Goal: Find specific page/section: Find specific page/section

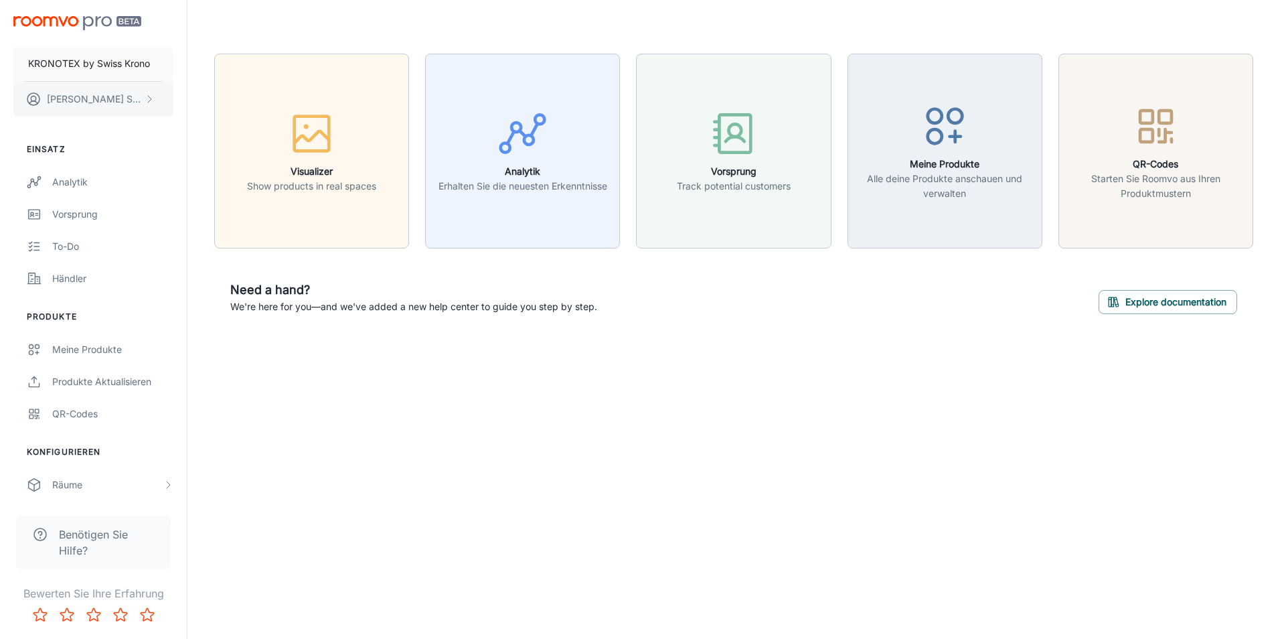
click at [76, 101] on p "[PERSON_NAME]" at bounding box center [94, 99] width 94 height 15
click at [76, 101] on div at bounding box center [640, 319] width 1280 height 639
click at [92, 343] on div "Meine Produkte" at bounding box center [112, 349] width 121 height 15
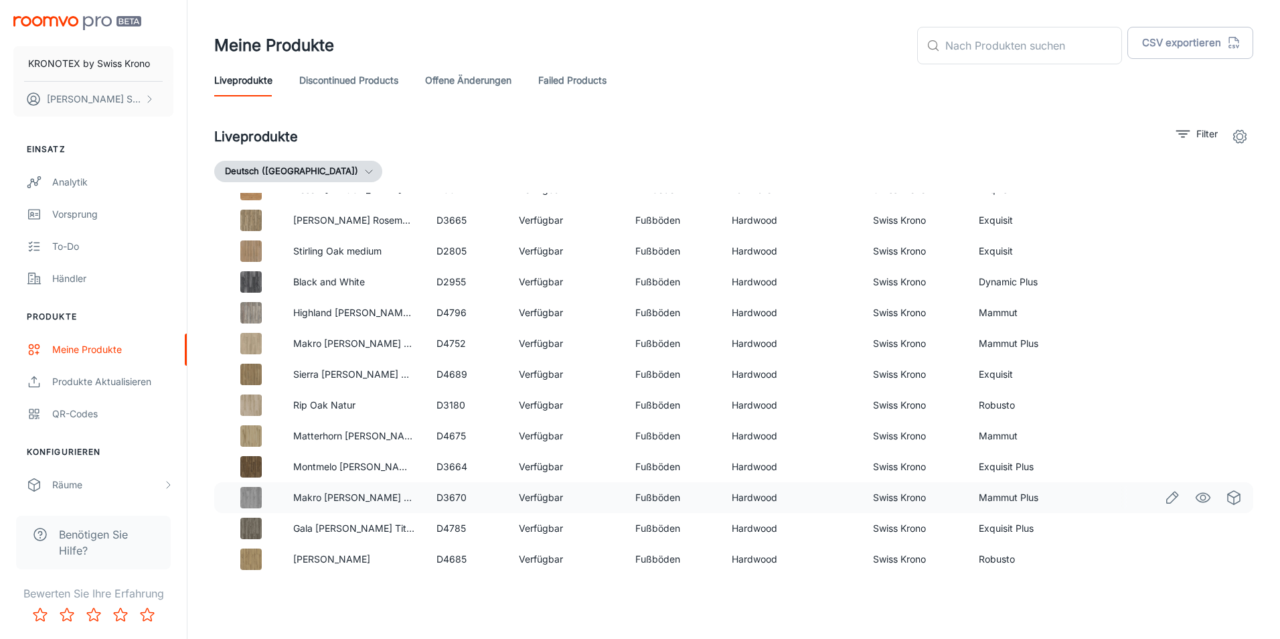
scroll to position [5565, 0]
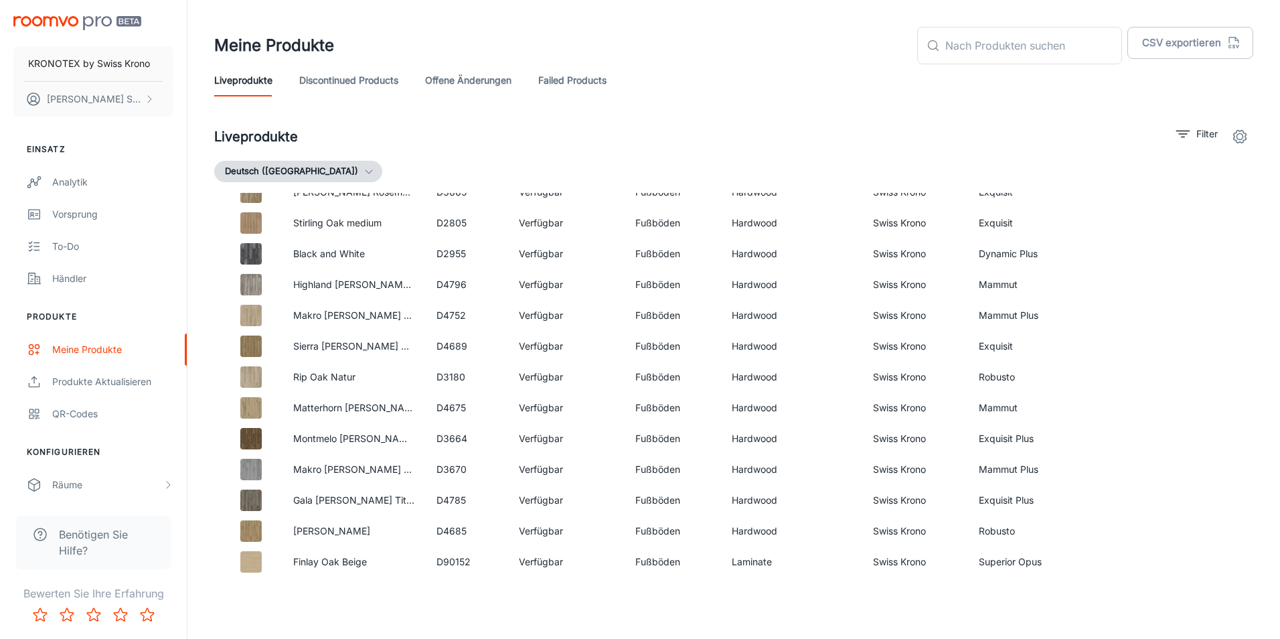
click at [276, 167] on button "Deutsch ([GEOGRAPHIC_DATA])" at bounding box center [298, 171] width 168 height 21
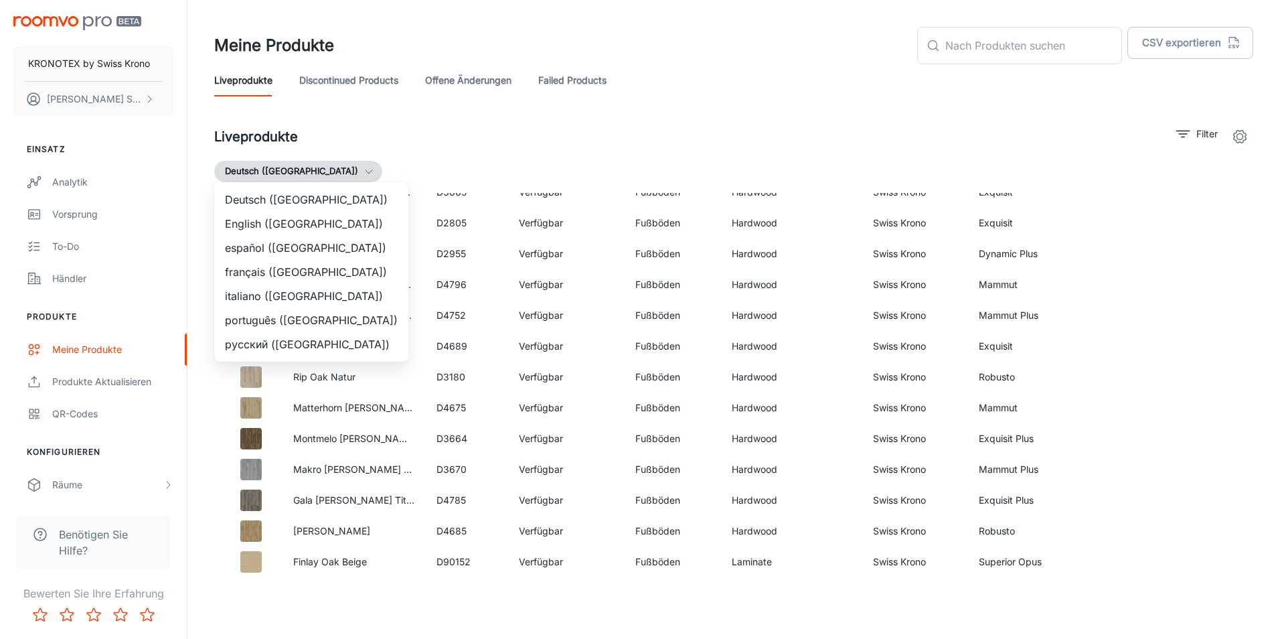
click at [276, 167] on div at bounding box center [640, 319] width 1280 height 639
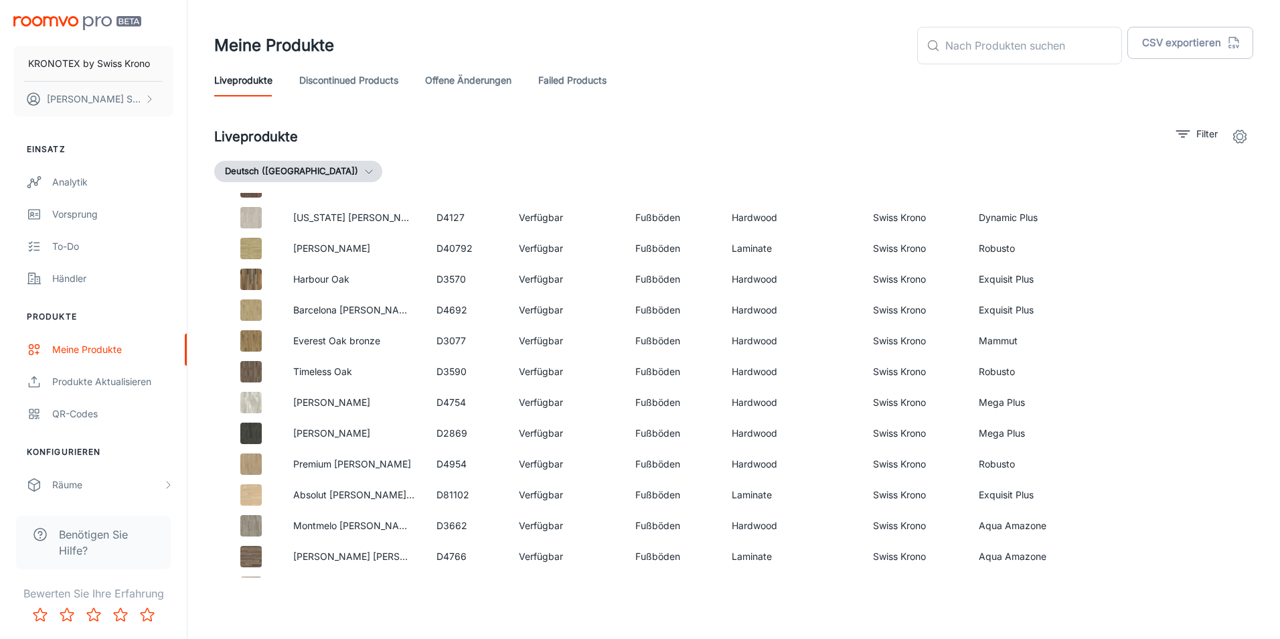
scroll to position [0, 0]
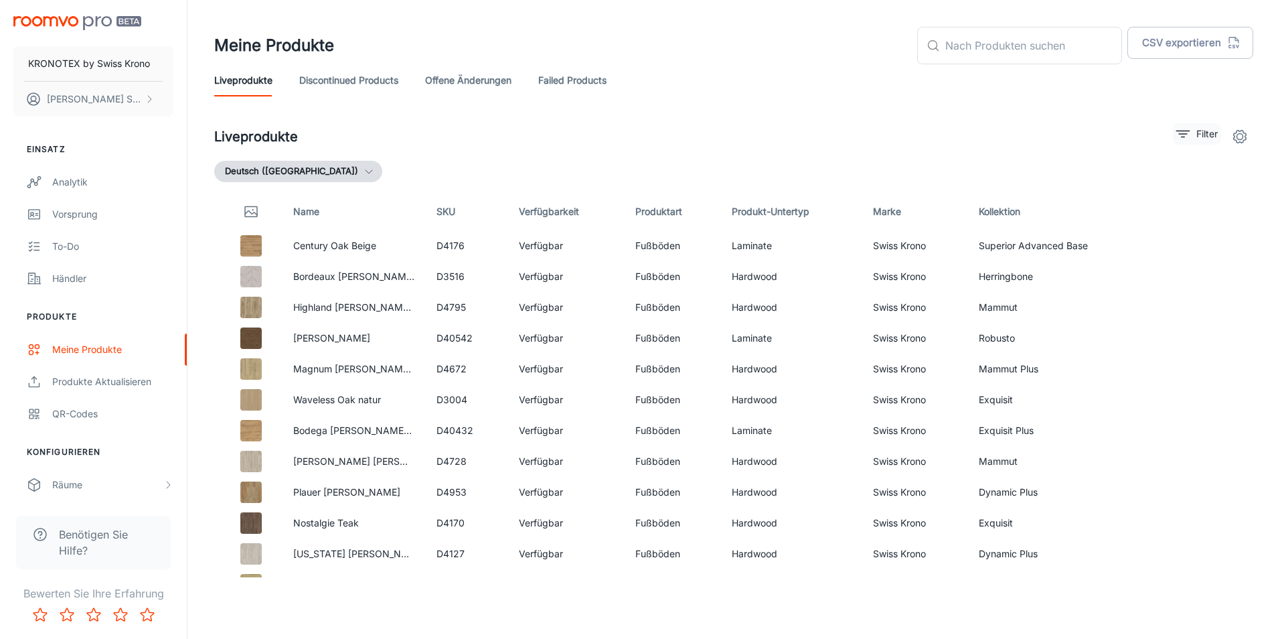
click at [1209, 129] on p "Filter" at bounding box center [1206, 133] width 21 height 15
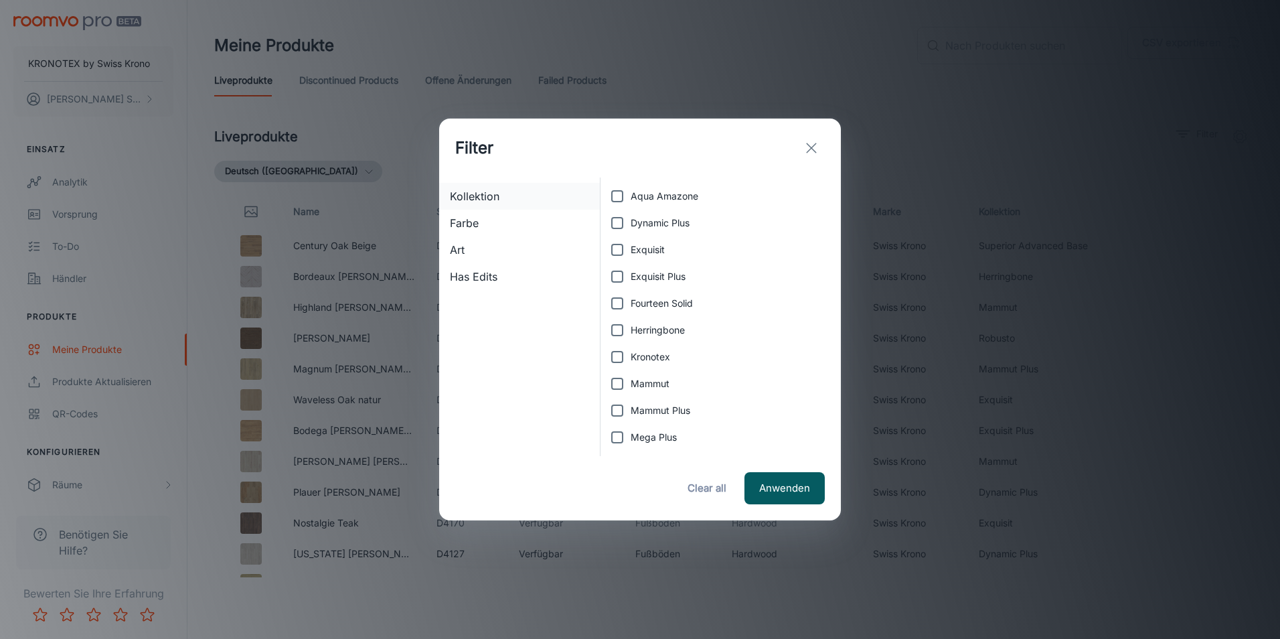
click at [481, 194] on span "Kollektion" at bounding box center [519, 196] width 139 height 16
click at [659, 386] on span "Mammut" at bounding box center [649, 383] width 39 height 15
click at [630, 386] on input "Mammut" at bounding box center [617, 383] width 27 height 27
checkbox input "true"
click at [788, 490] on button "Anwenden" at bounding box center [784, 488] width 80 height 32
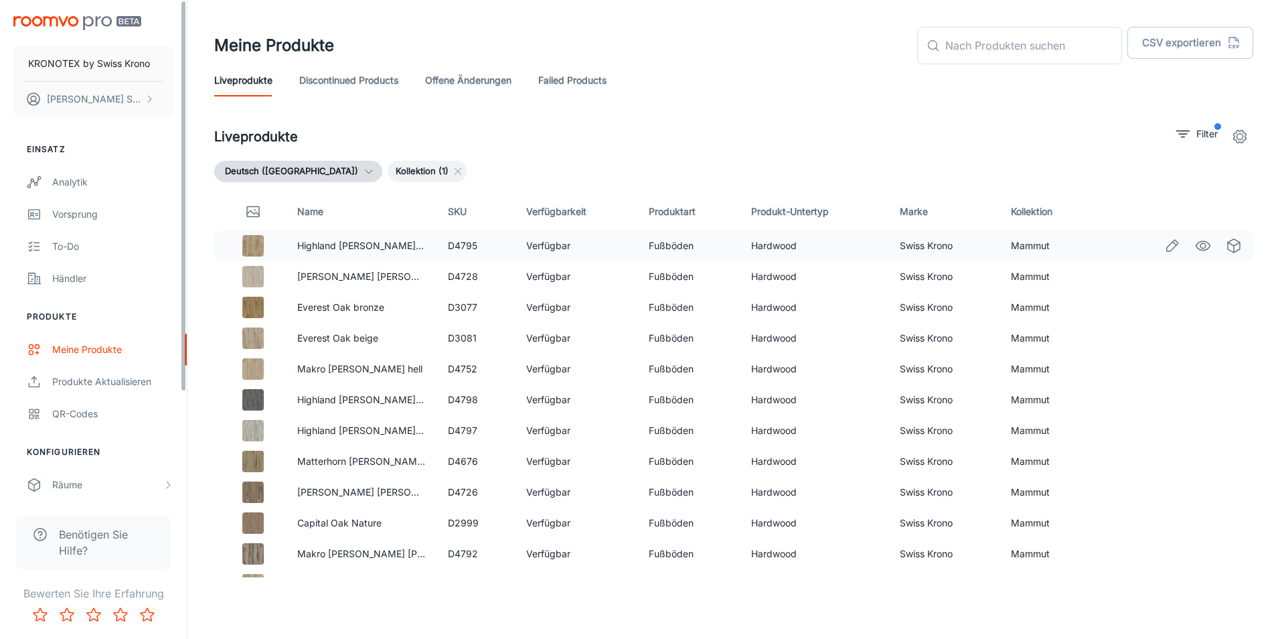
click at [227, 245] on td at bounding box center [250, 245] width 72 height 31
click at [249, 244] on img at bounding box center [252, 245] width 21 height 21
click at [465, 274] on td "D4728" at bounding box center [476, 276] width 78 height 31
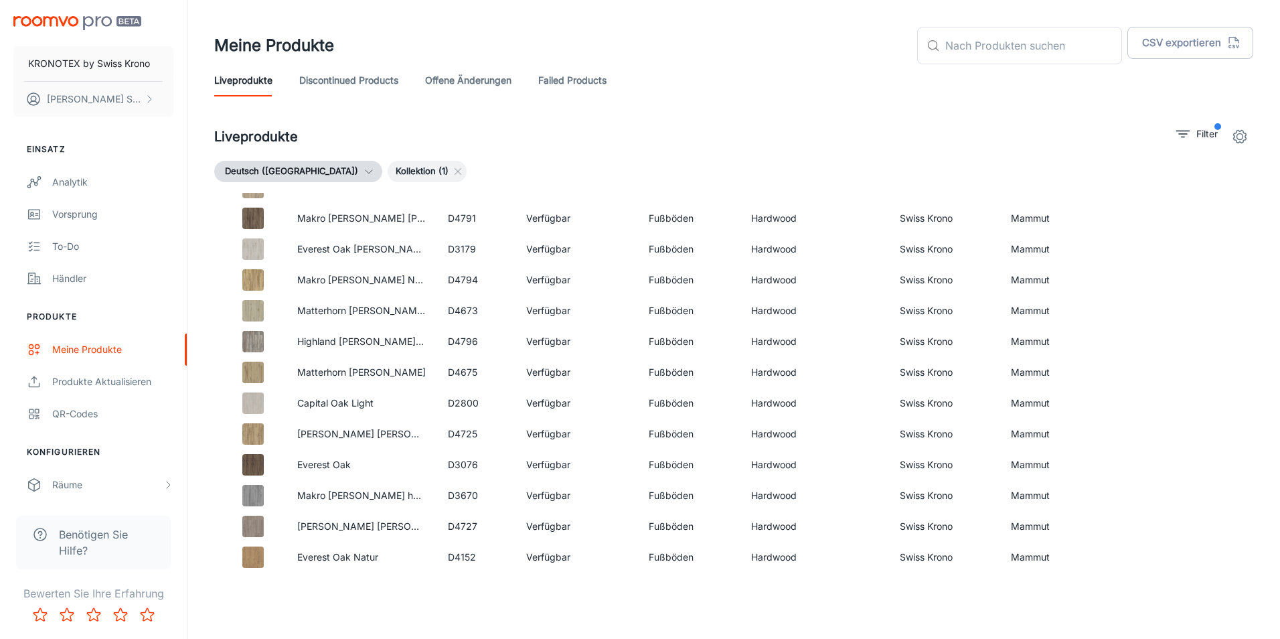
scroll to position [423, 0]
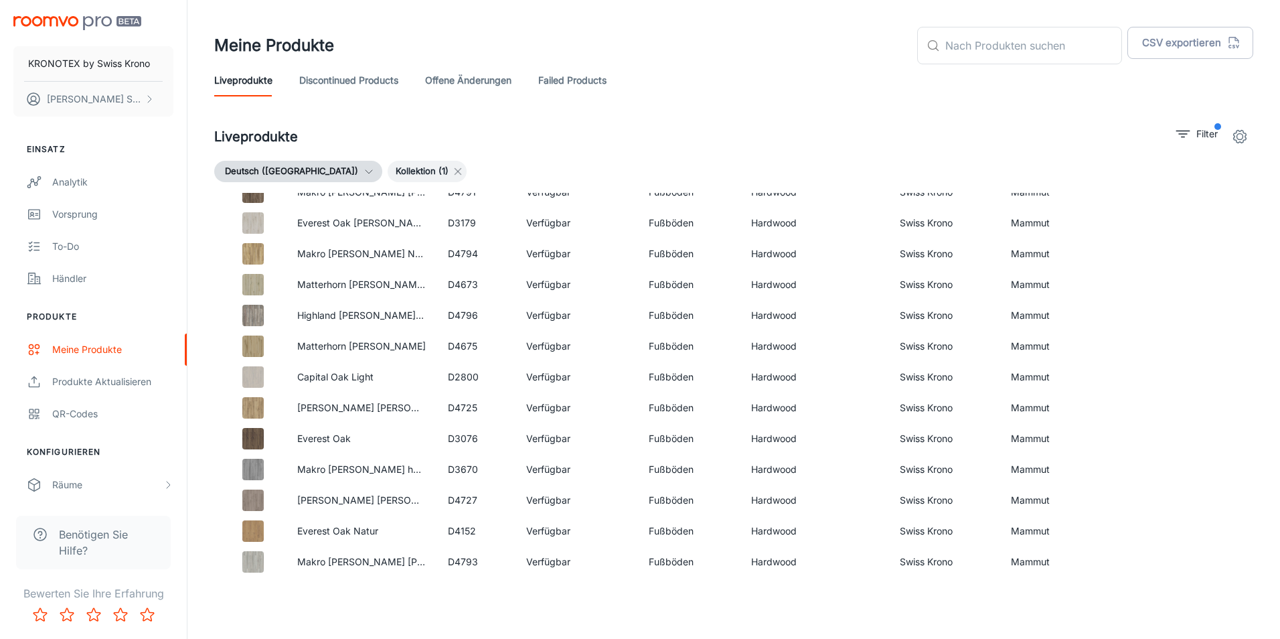
click at [452, 169] on icon at bounding box center [457, 171] width 11 height 11
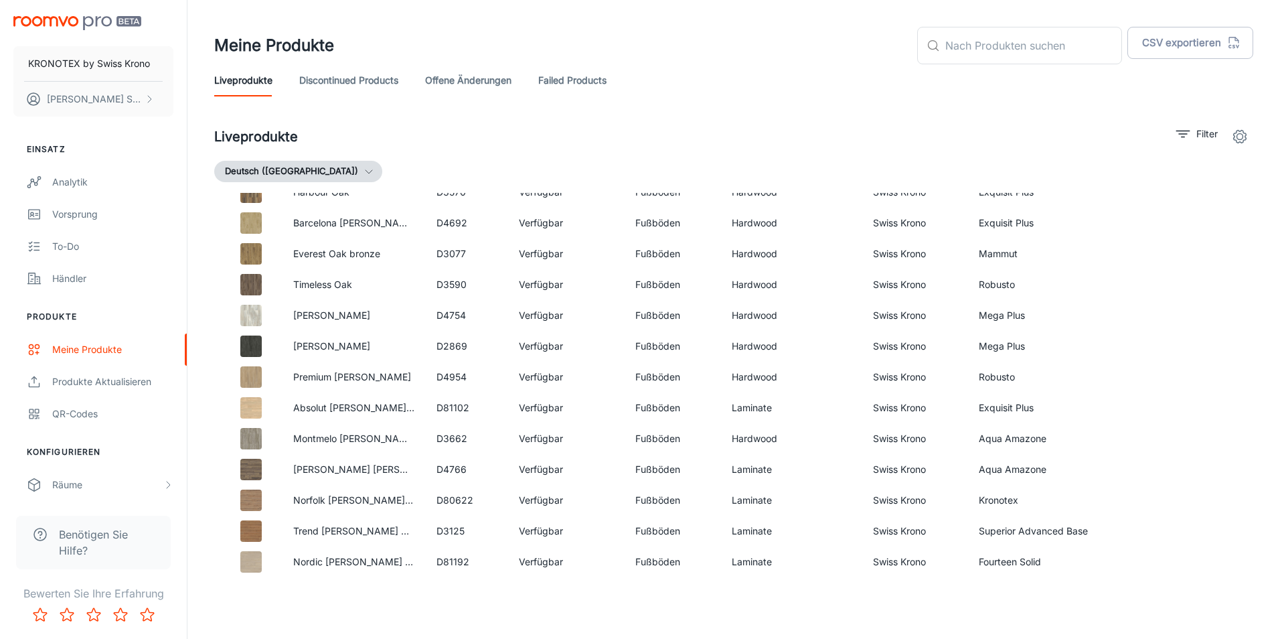
scroll to position [0, 0]
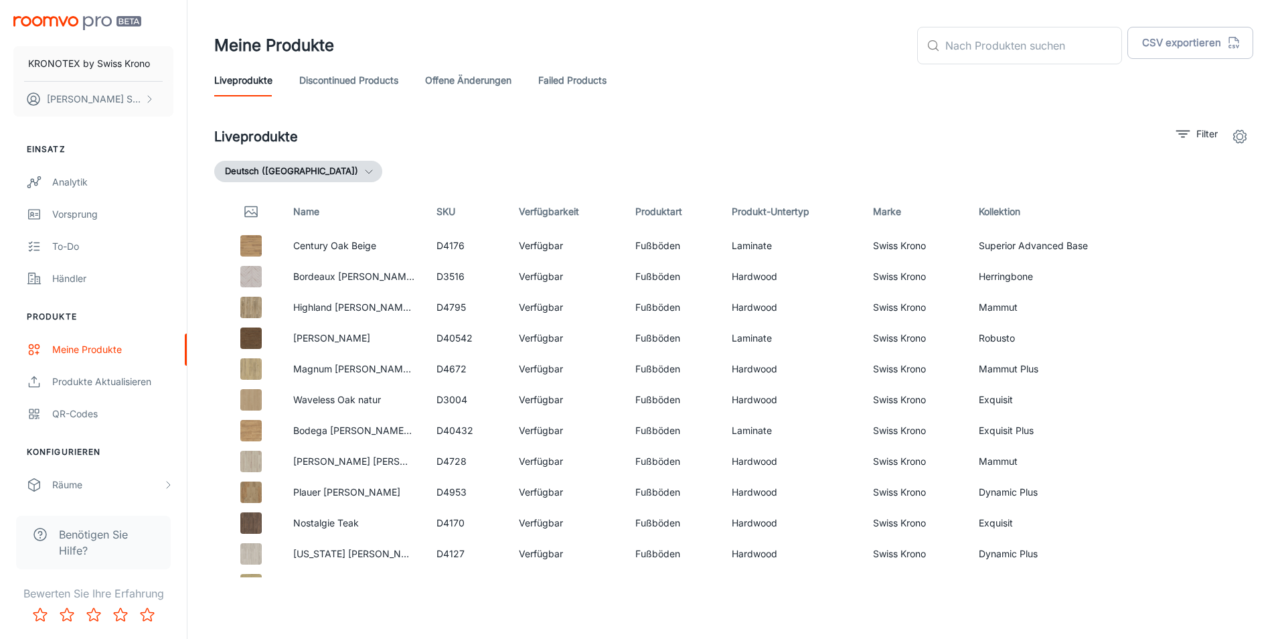
click at [363, 170] on icon "button" at bounding box center [368, 171] width 11 height 11
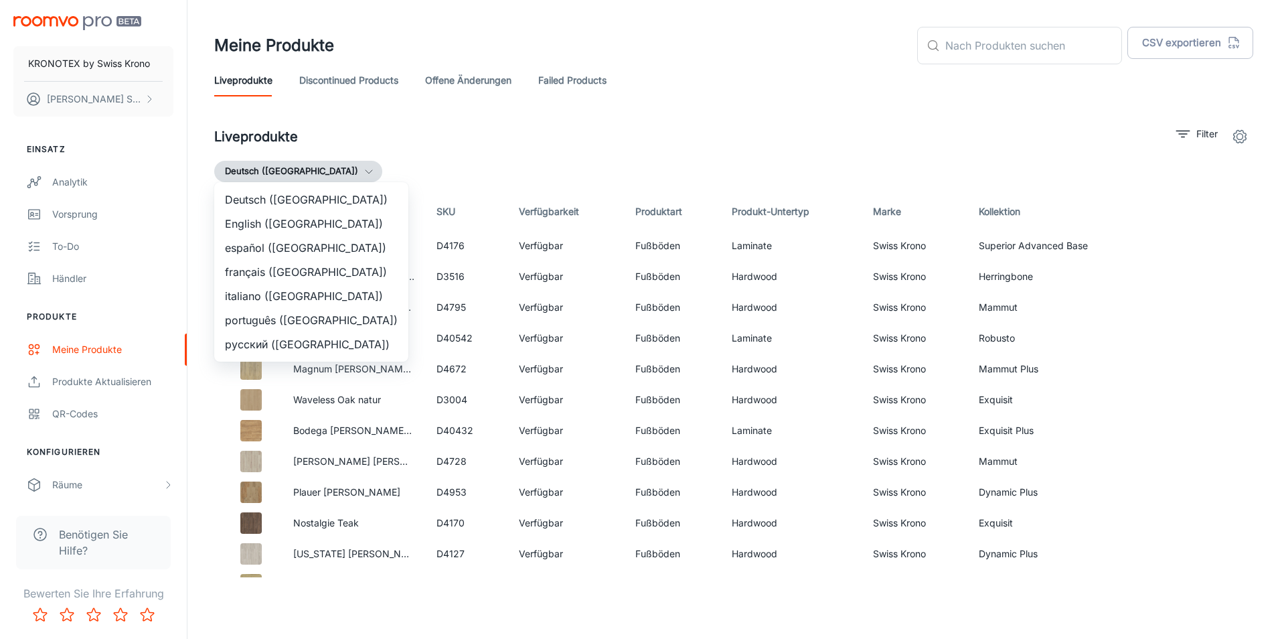
click at [325, 170] on div at bounding box center [640, 319] width 1280 height 639
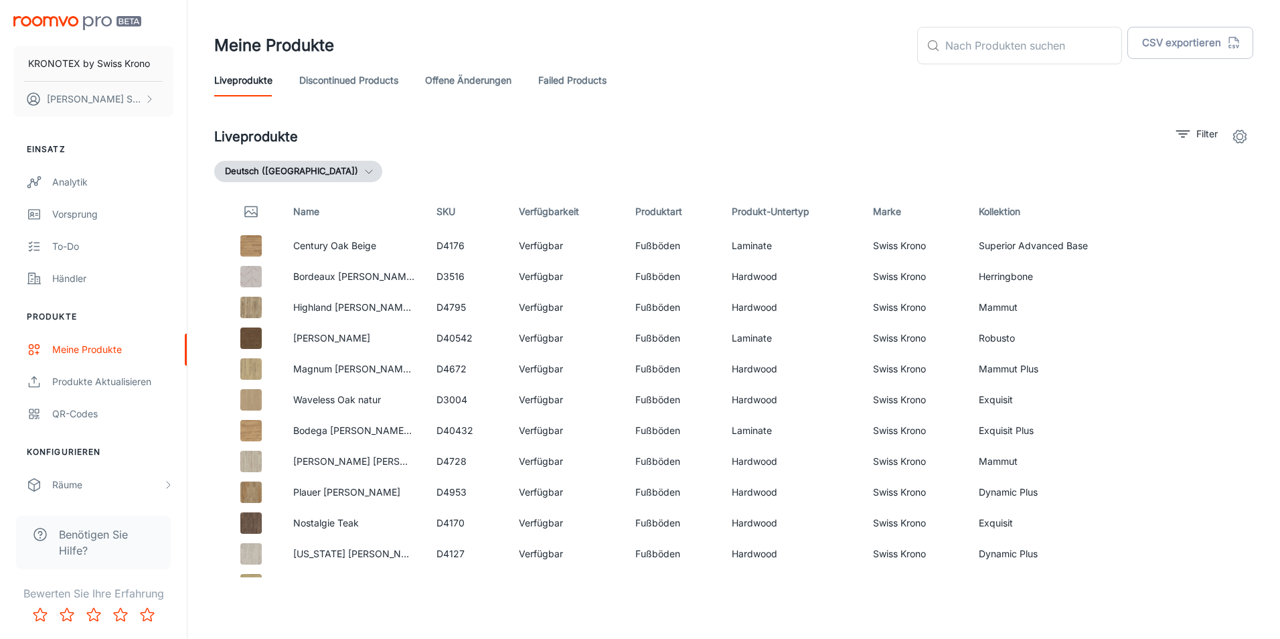
click at [363, 90] on link "Discontinued Products" at bounding box center [348, 80] width 99 height 32
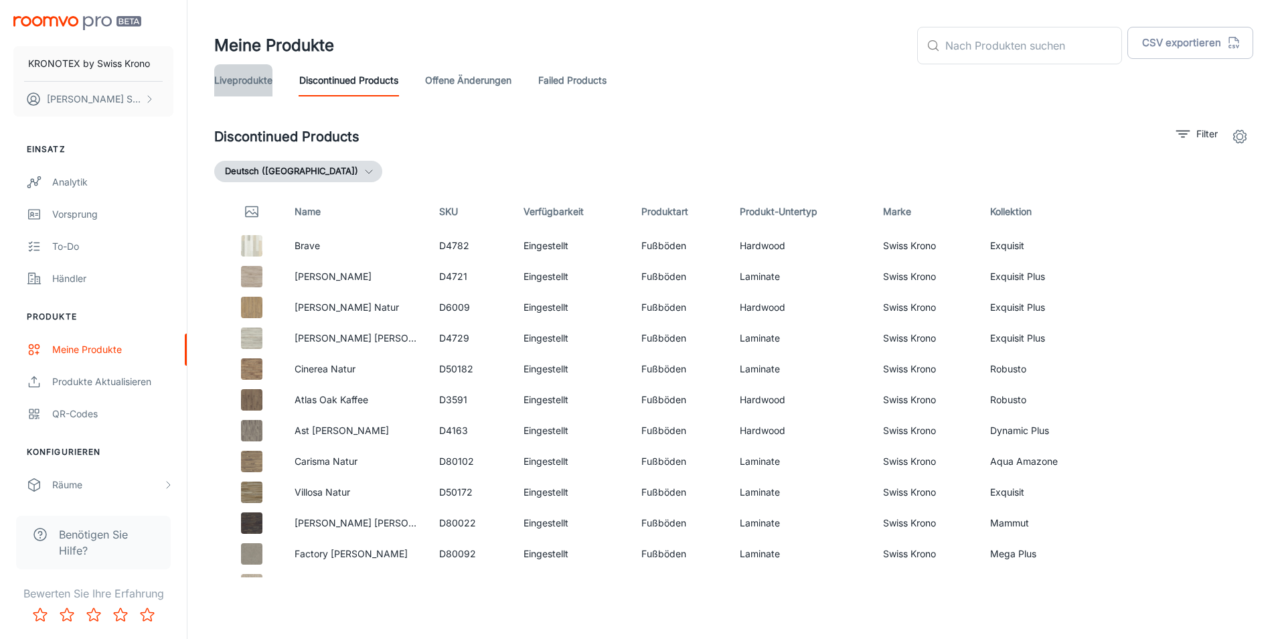
click at [263, 88] on link "Liveprodukte" at bounding box center [243, 80] width 58 height 32
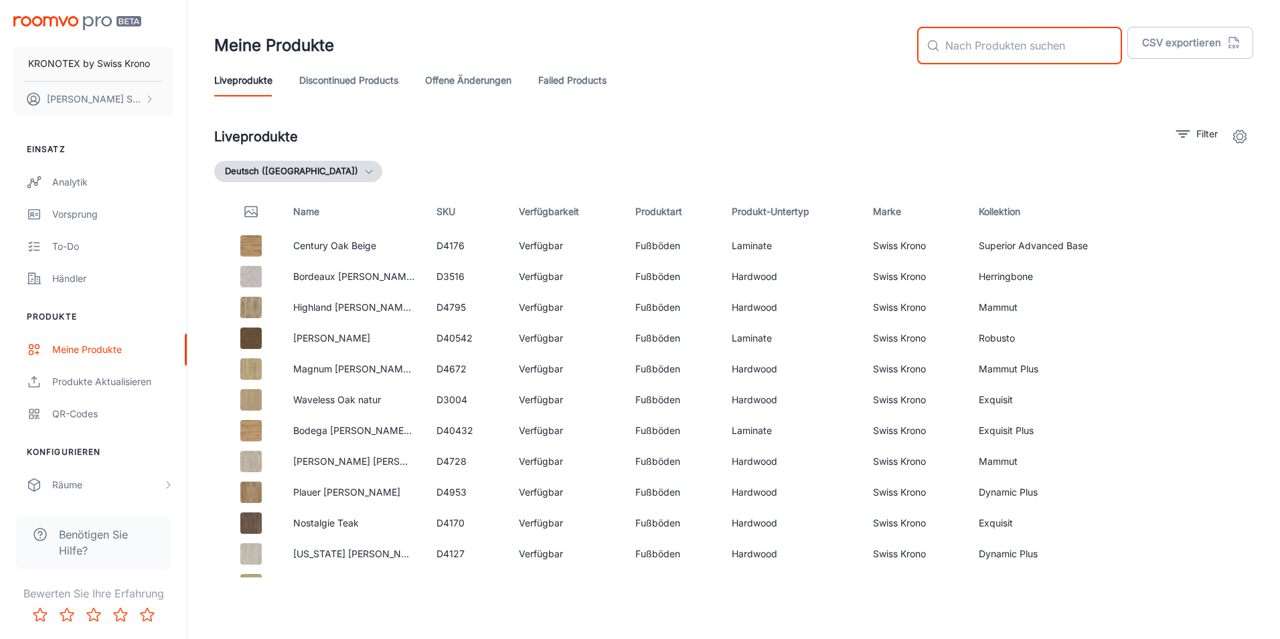
click at [1110, 39] on input "text" at bounding box center [1033, 45] width 177 height 37
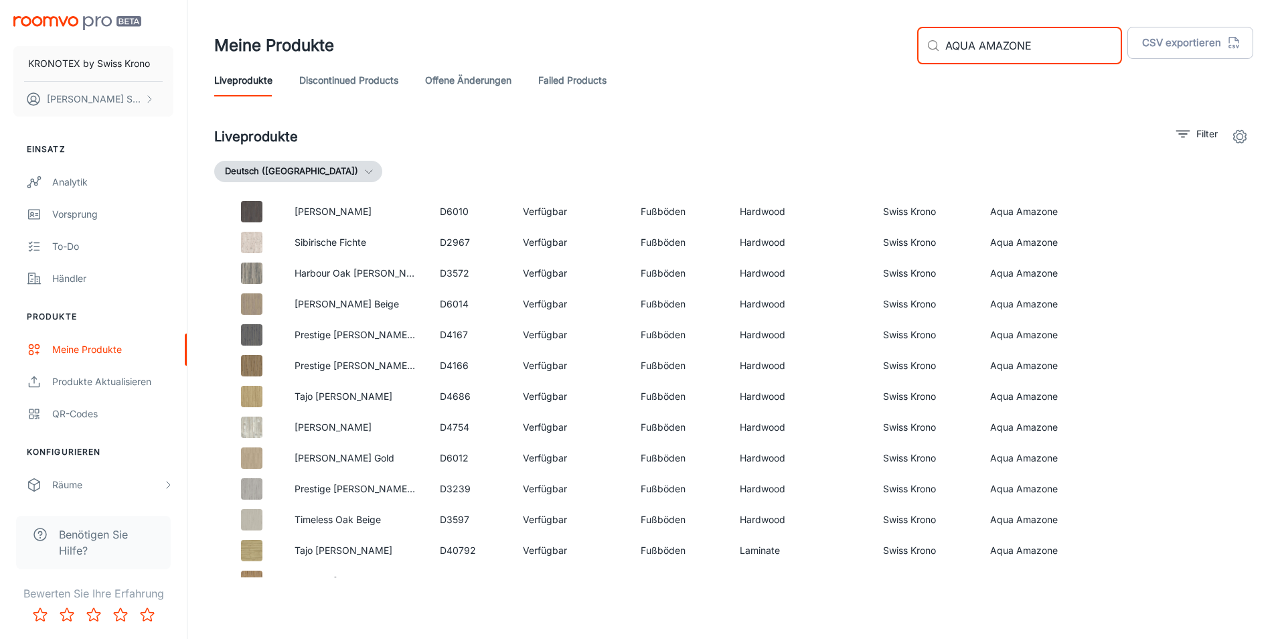
scroll to position [146, 0]
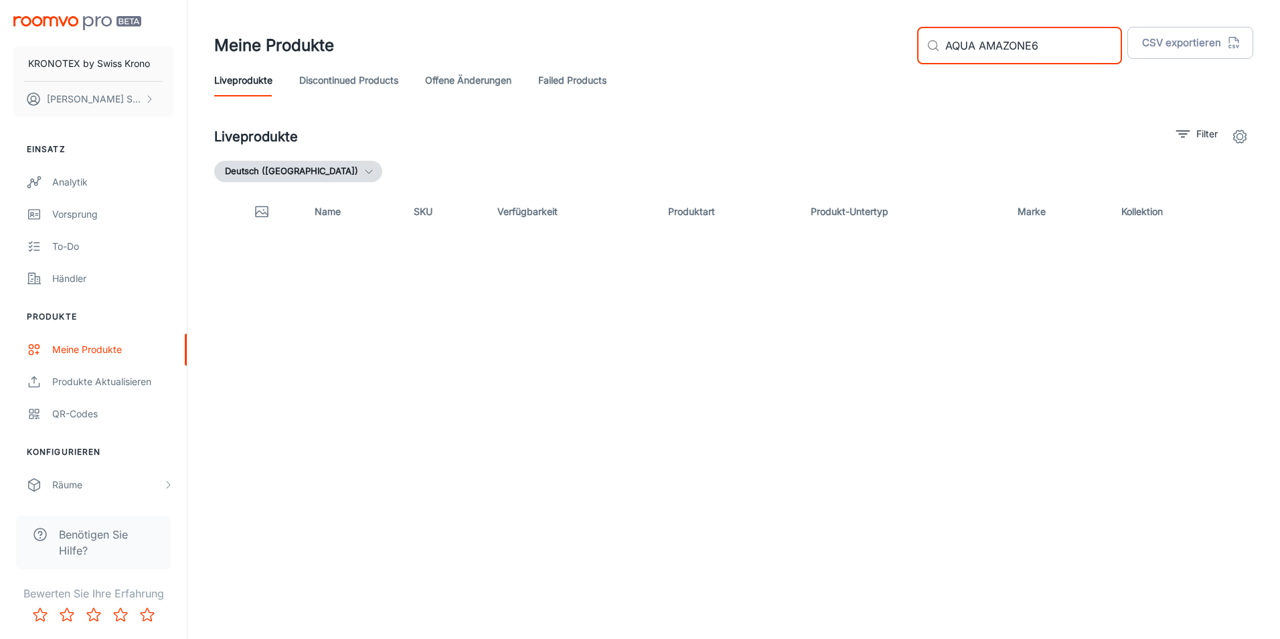
type input "AQUA AMAZONE"
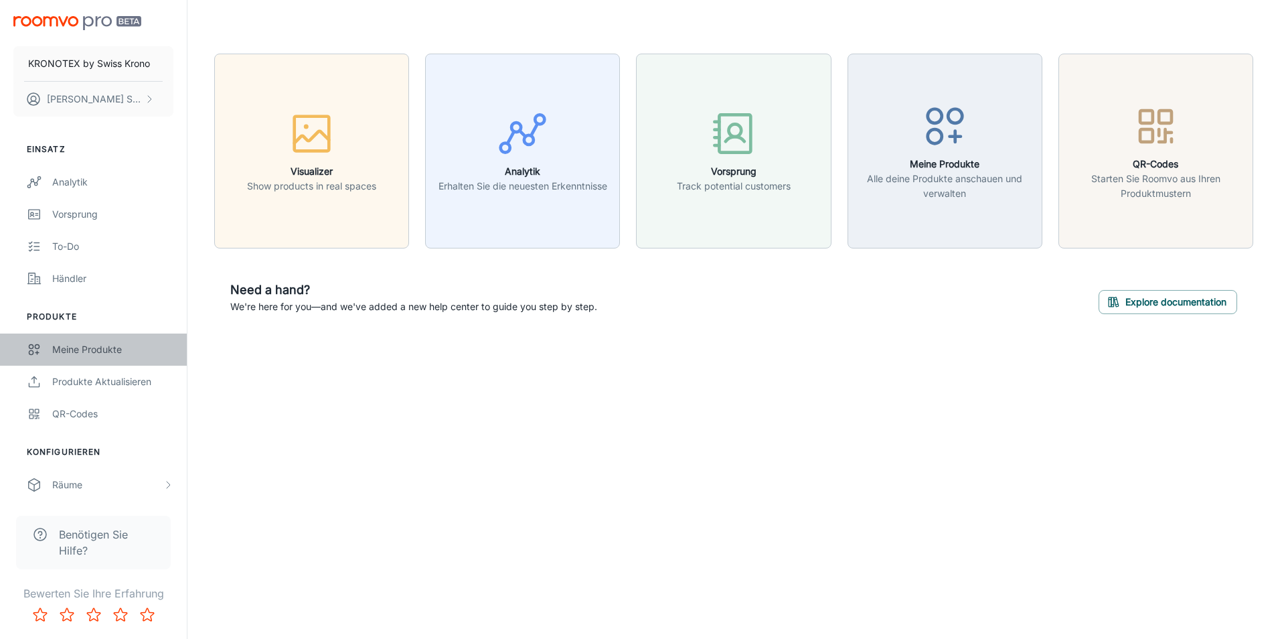
click at [110, 343] on div "Meine Produkte" at bounding box center [112, 349] width 121 height 15
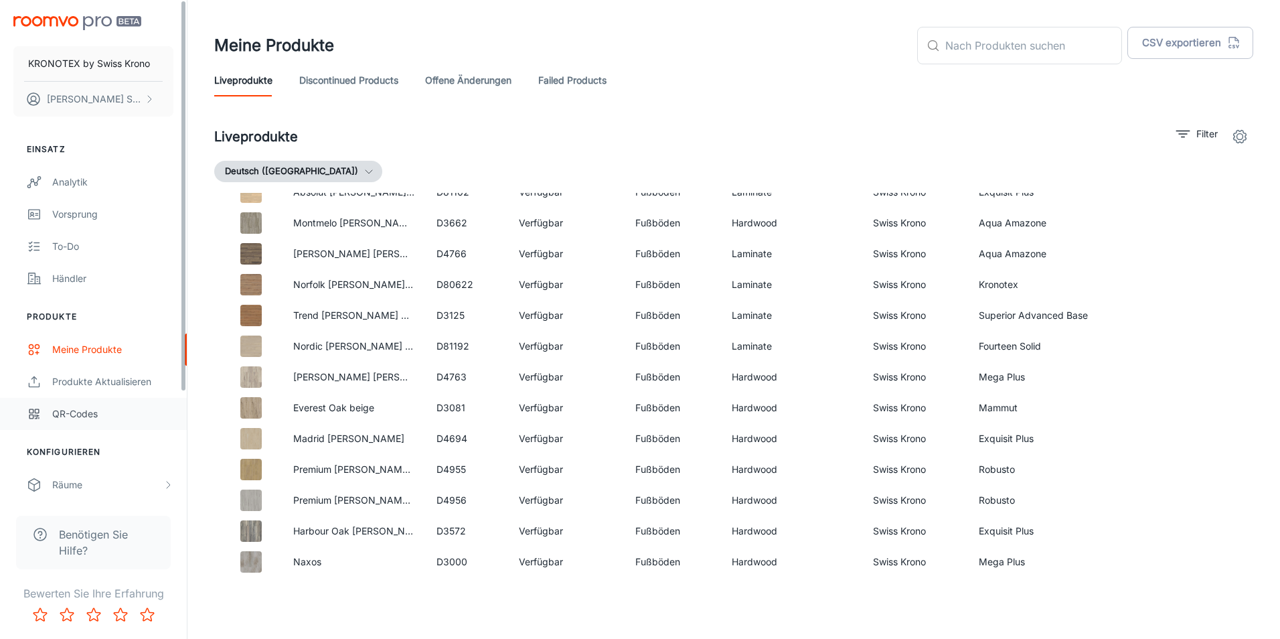
scroll to position [861, 0]
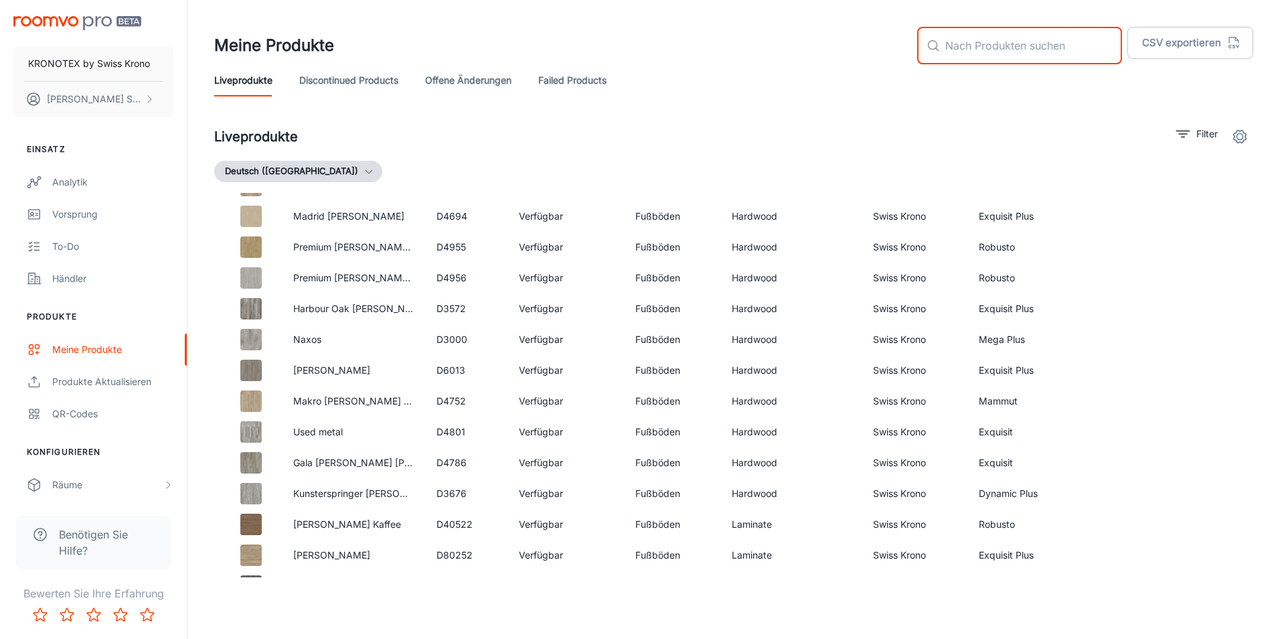
click at [999, 53] on input "text" at bounding box center [1033, 45] width 177 height 37
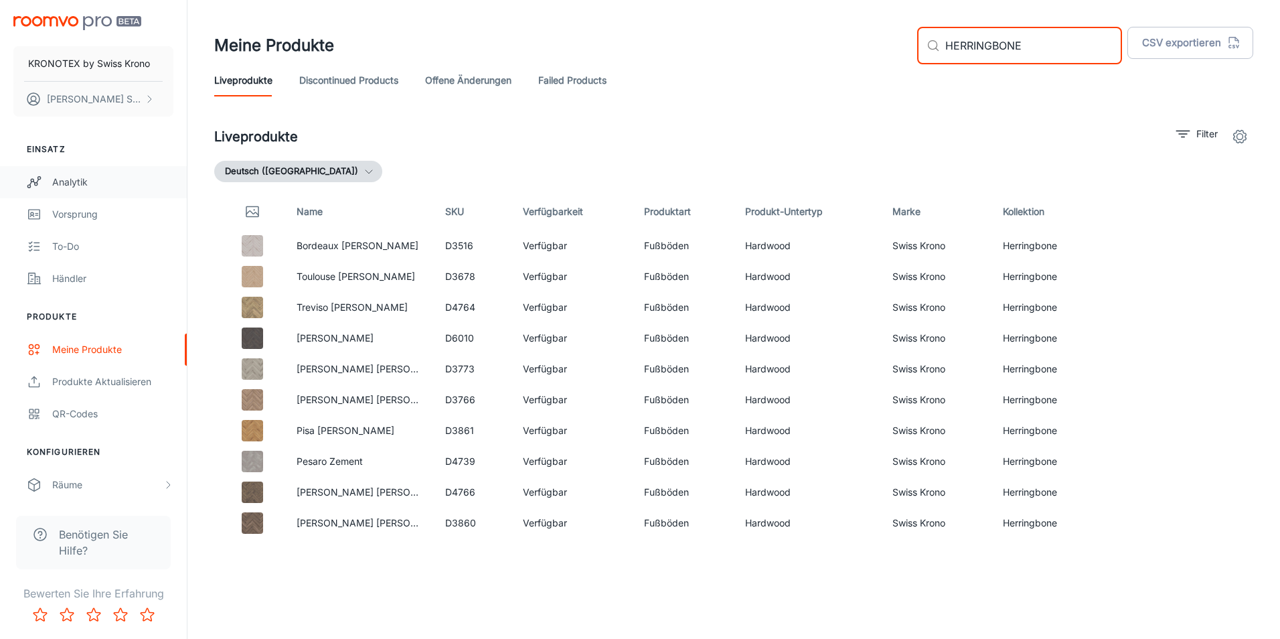
type input "HERRINGBONE"
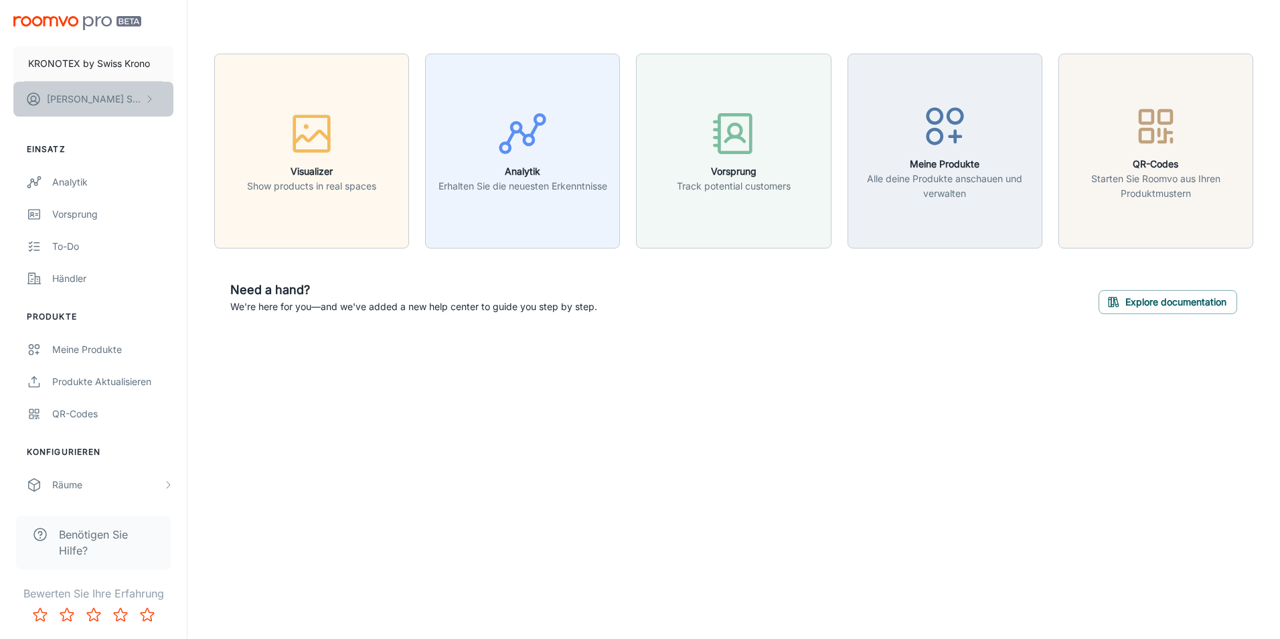
click at [96, 94] on p "[PERSON_NAME]" at bounding box center [94, 99] width 94 height 15
click at [96, 94] on div at bounding box center [640, 319] width 1280 height 639
click at [341, 523] on div "KRONOTEX by [DEMOGRAPHIC_DATA] Krono [PERSON_NAME] Einsatz Analytik Vorsprung T…" at bounding box center [640, 319] width 1280 height 639
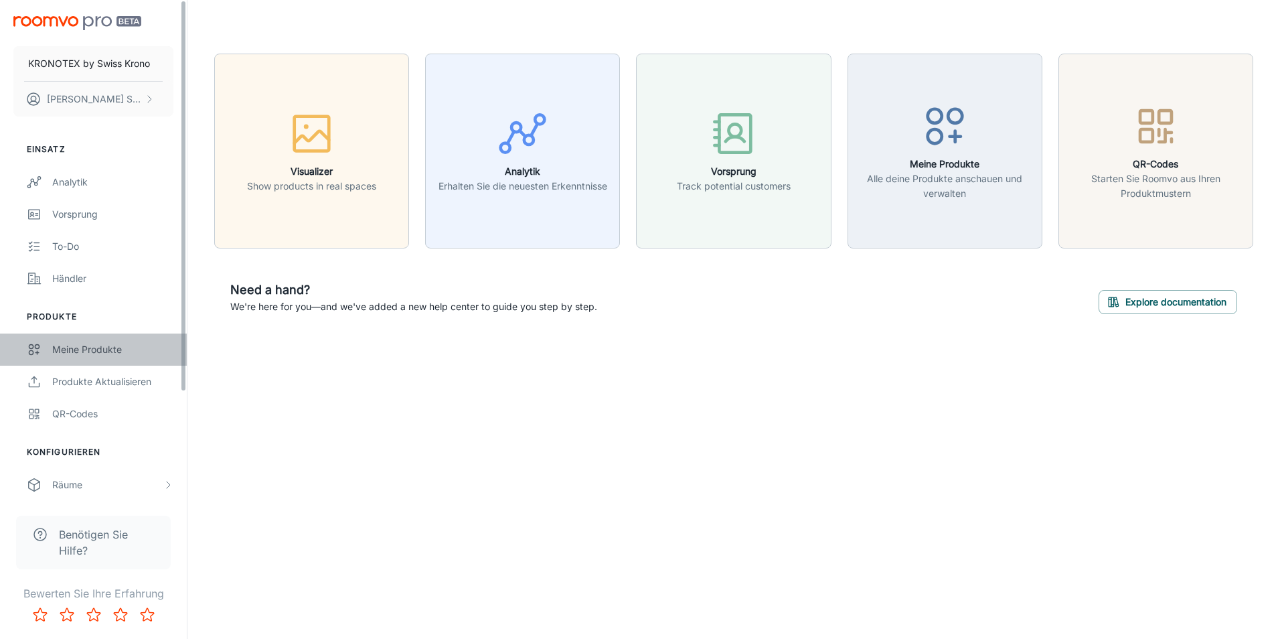
click at [102, 338] on link "Meine Produkte" at bounding box center [93, 349] width 187 height 32
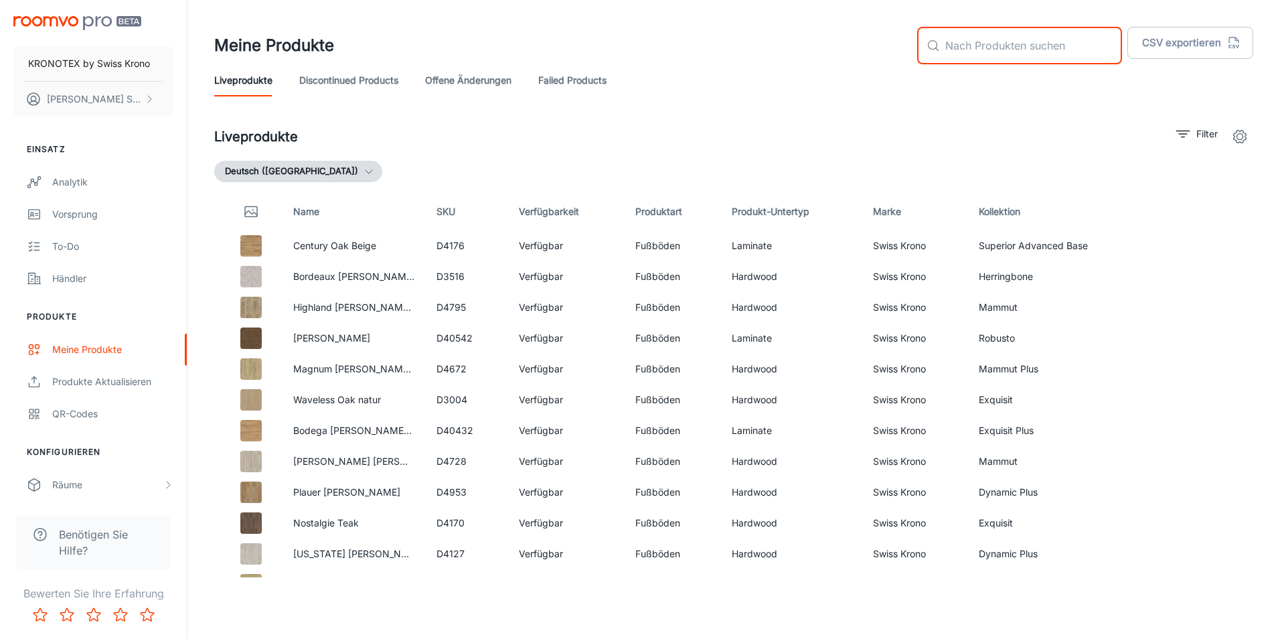
click at [973, 57] on input "text" at bounding box center [1033, 45] width 177 height 37
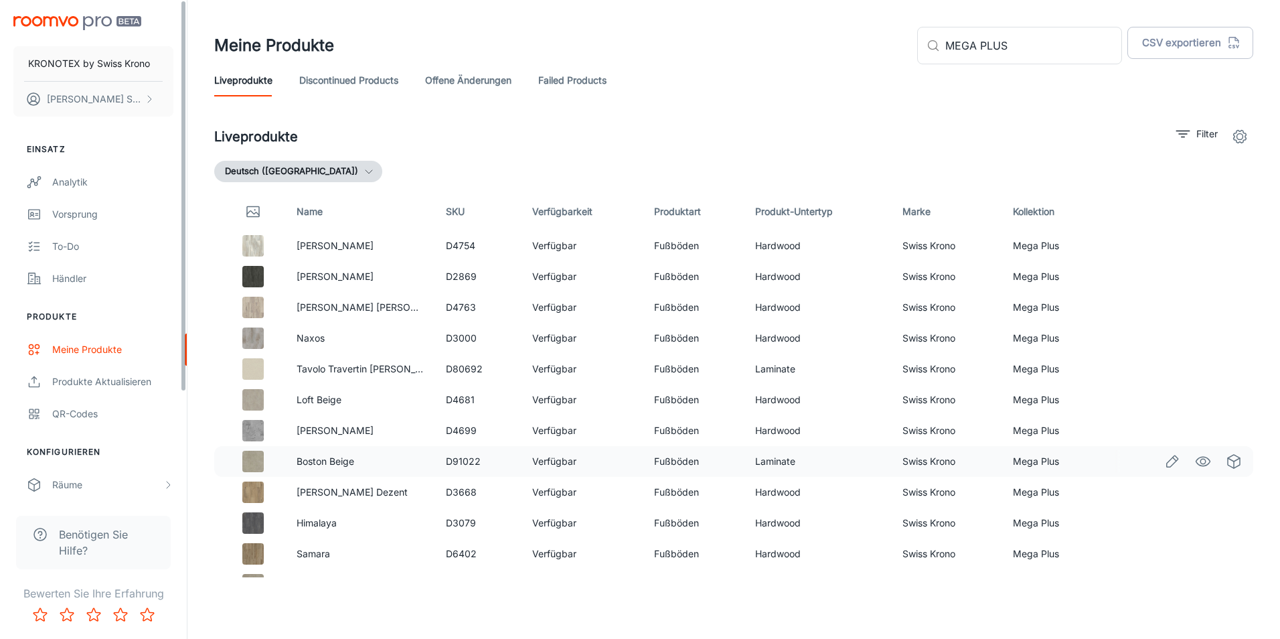
scroll to position [300, 0]
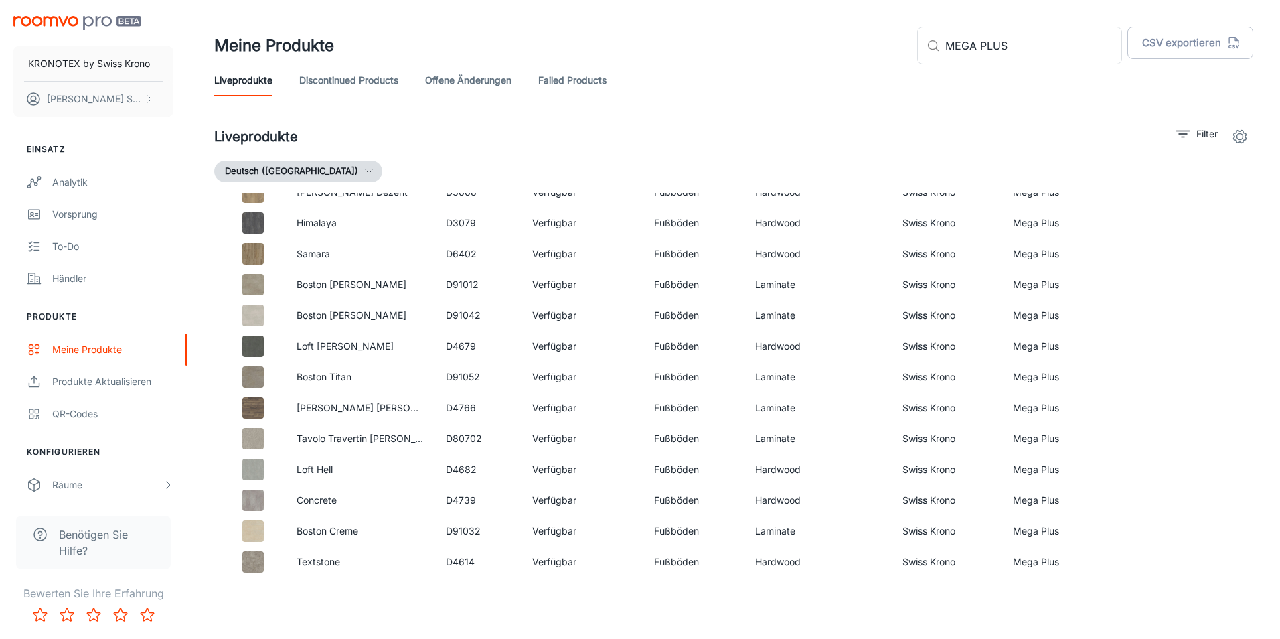
click at [363, 614] on div "Meine Produkte ​ MEGA PLUS ​ CSV exportieren Liveprodukte Discontinued Products…" at bounding box center [733, 315] width 1092 height 630
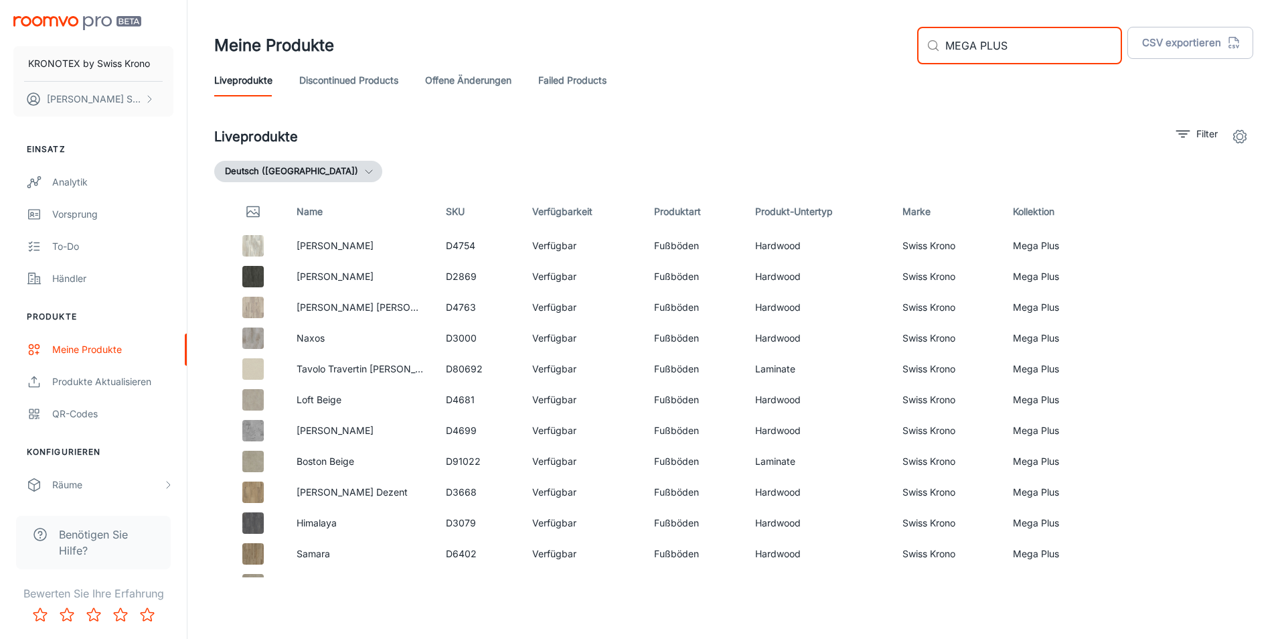
drag, startPoint x: 1043, startPoint y: 31, endPoint x: 976, endPoint y: 37, distance: 67.3
click at [976, 37] on input "MEGA PLUS" at bounding box center [1033, 45] width 177 height 37
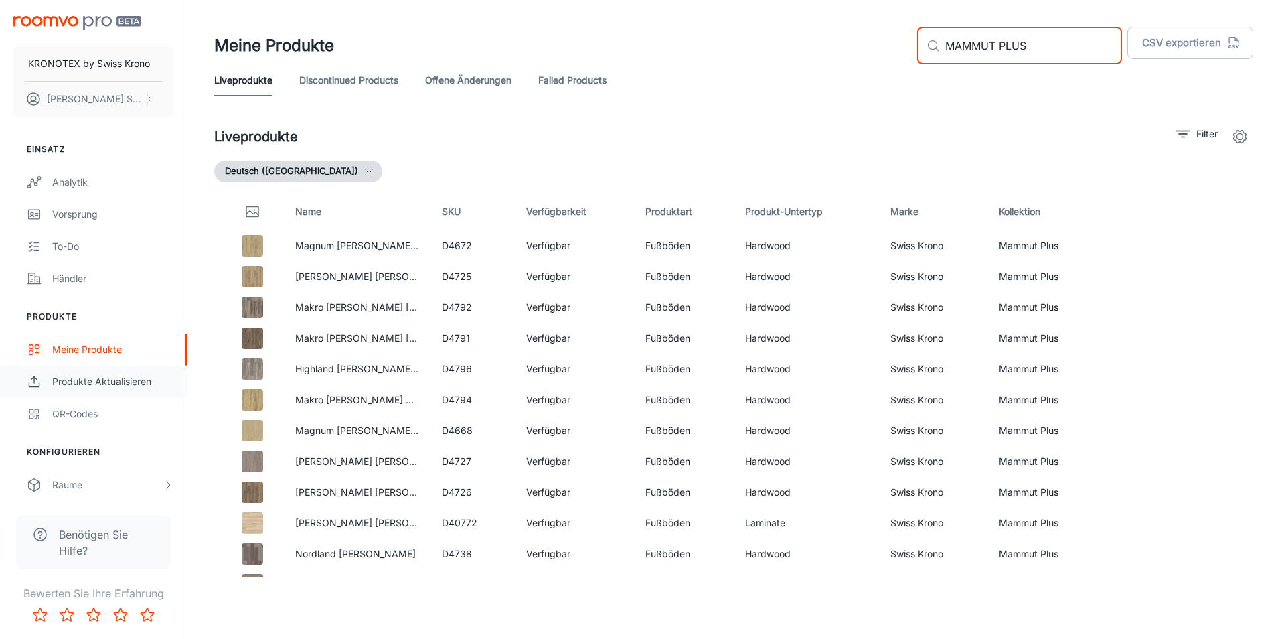
type input "MAMMUT PLUS"
